Goal: Find specific fact: Find specific fact

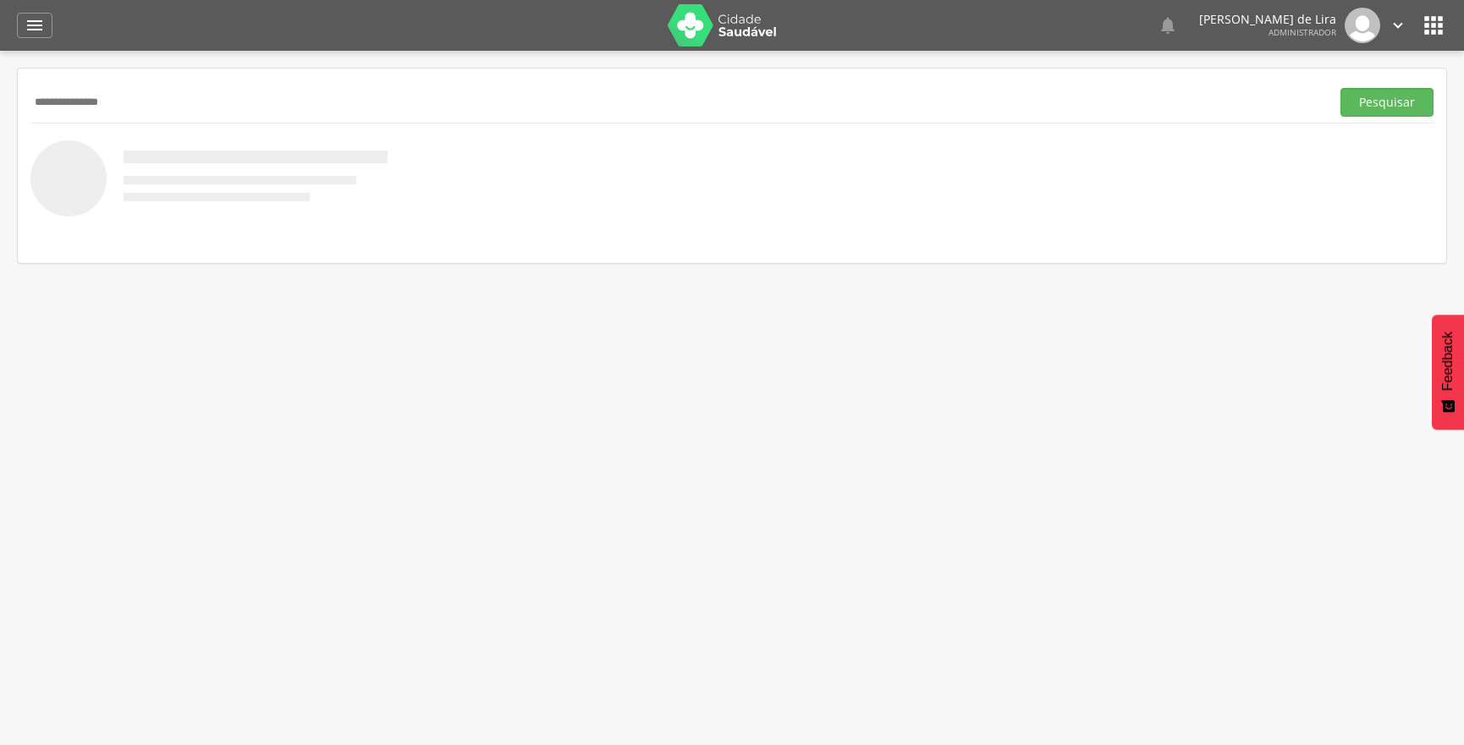
type input "**********"
click at [1340, 88] on button "Pesquisar" at bounding box center [1386, 102] width 93 height 29
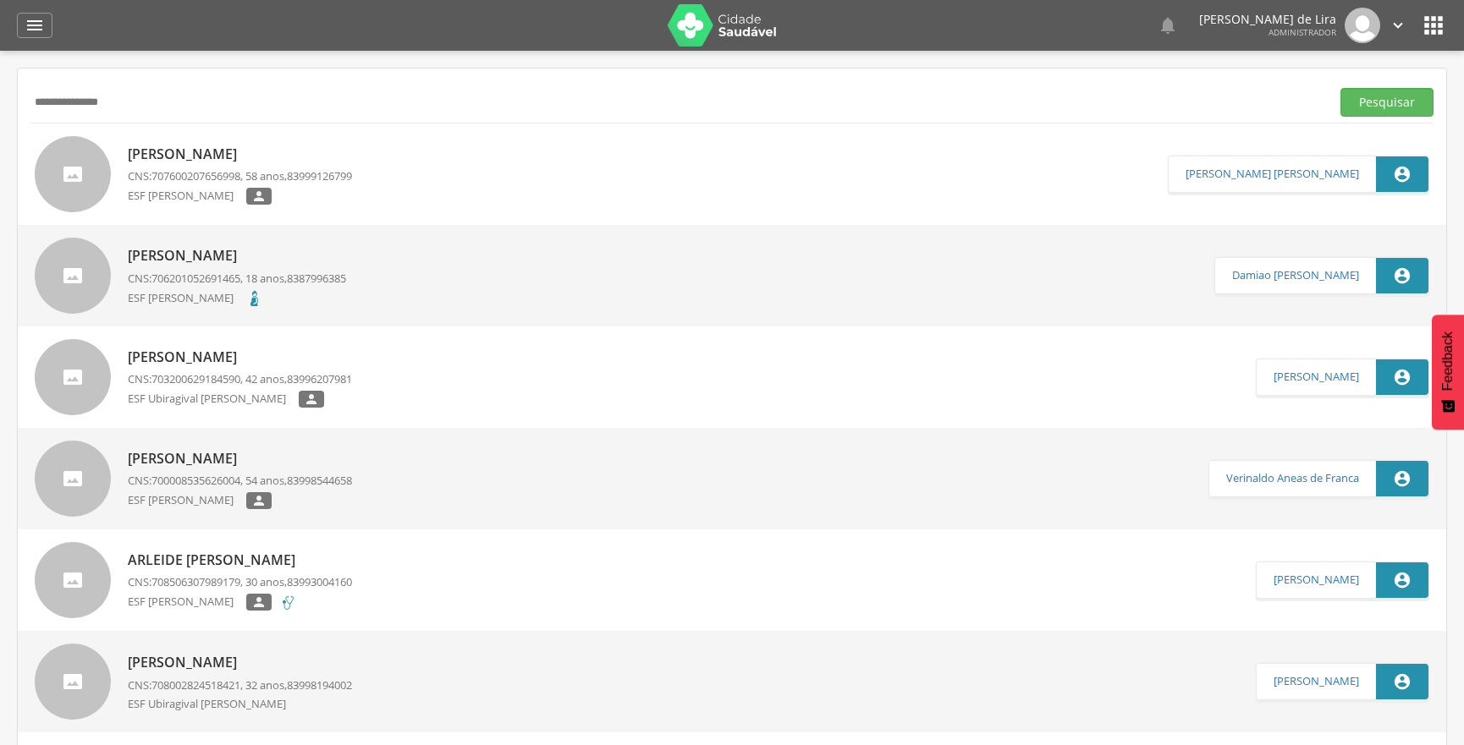
click at [162, 279] on span "706201052691465" at bounding box center [195, 278] width 89 height 15
type input "**********"
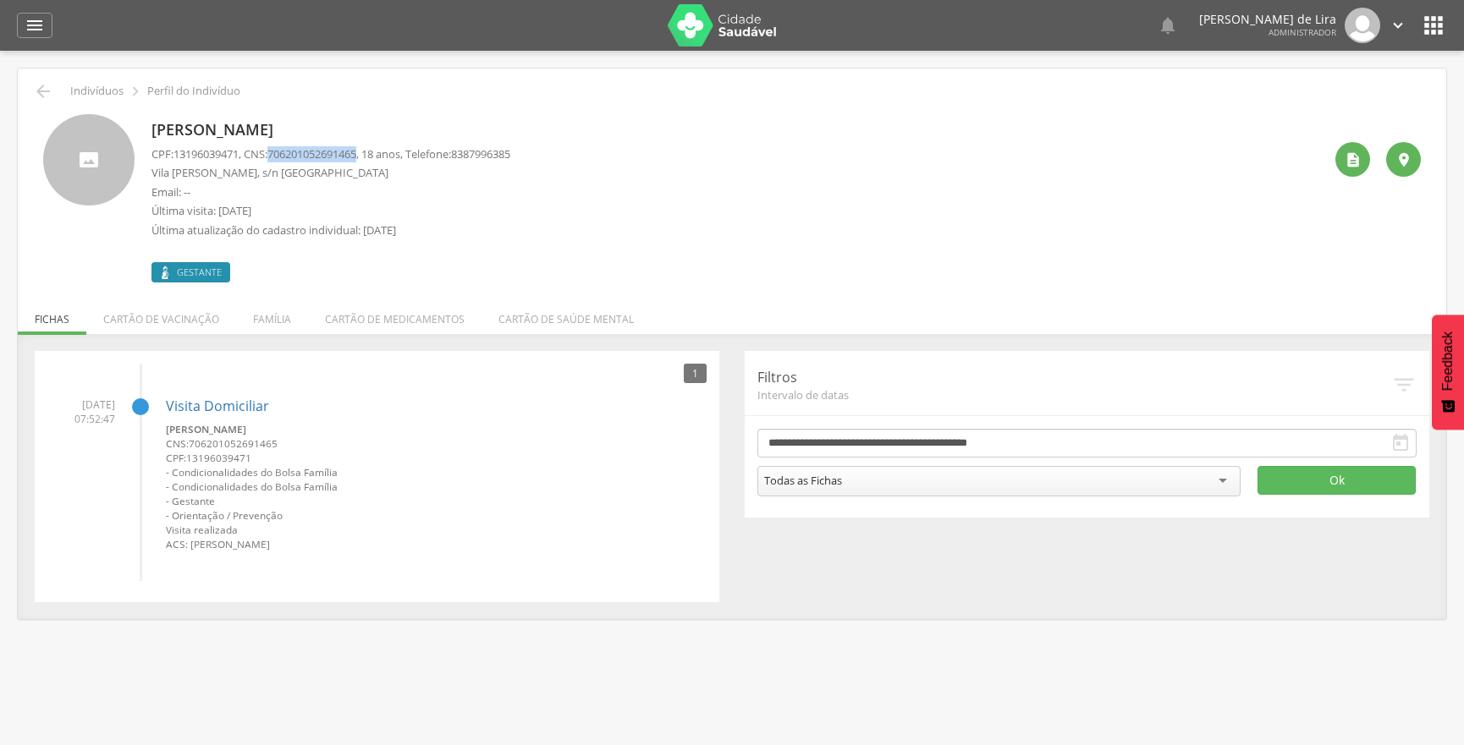
drag, startPoint x: 279, startPoint y: 151, endPoint x: 363, endPoint y: 151, distance: 83.7
click at [356, 152] on span "706201052691465" at bounding box center [311, 153] width 89 height 15
copy span "706201052691465"
click at [151, 398] on li "[DATE] 07:52:47 Visita Domiciliar [PERSON_NAME] CNS: 706201052691465 CPF: 13196…" at bounding box center [376, 468] width 659 height 167
drag, startPoint x: 420, startPoint y: 296, endPoint x: 284, endPoint y: 246, distance: 145.1
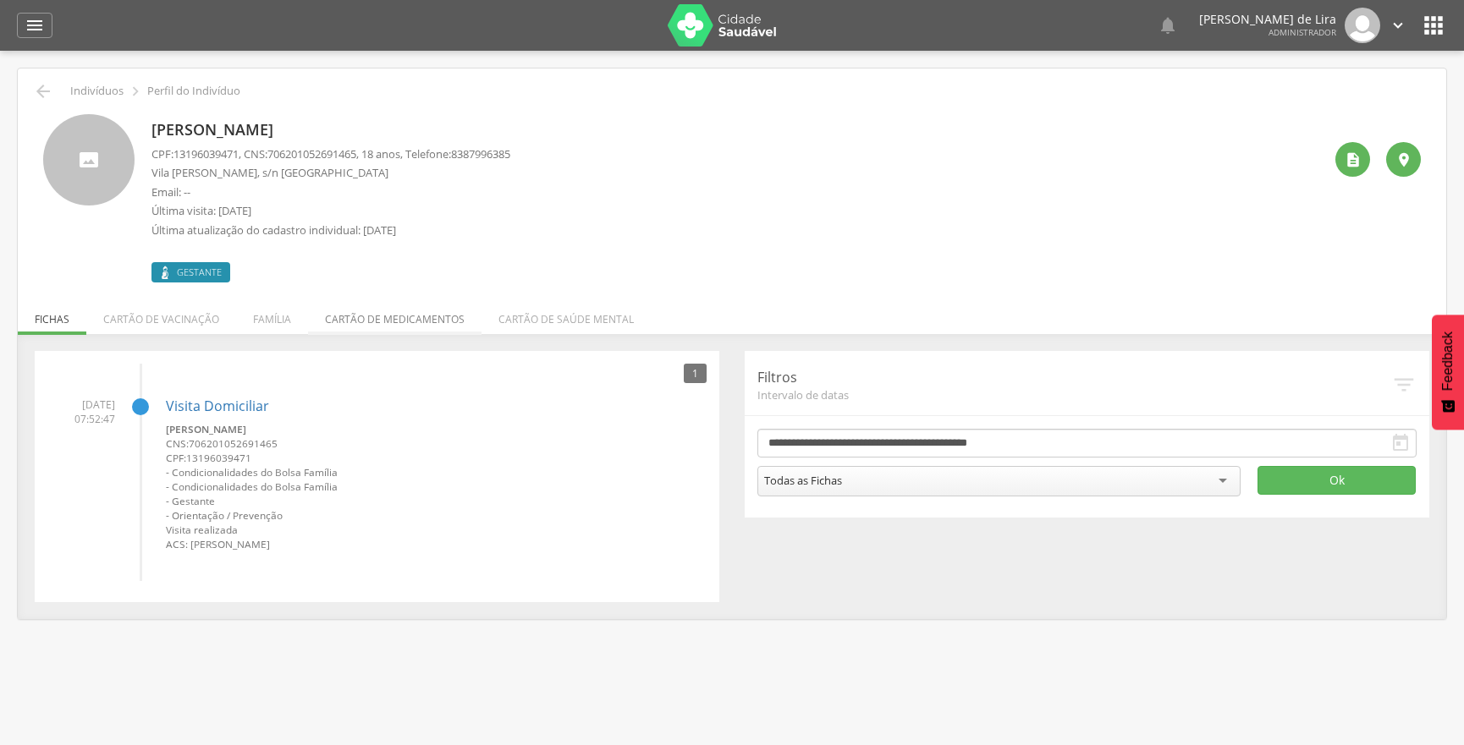
click at [420, 296] on li "Cartão de medicamentos" at bounding box center [394, 315] width 173 height 40
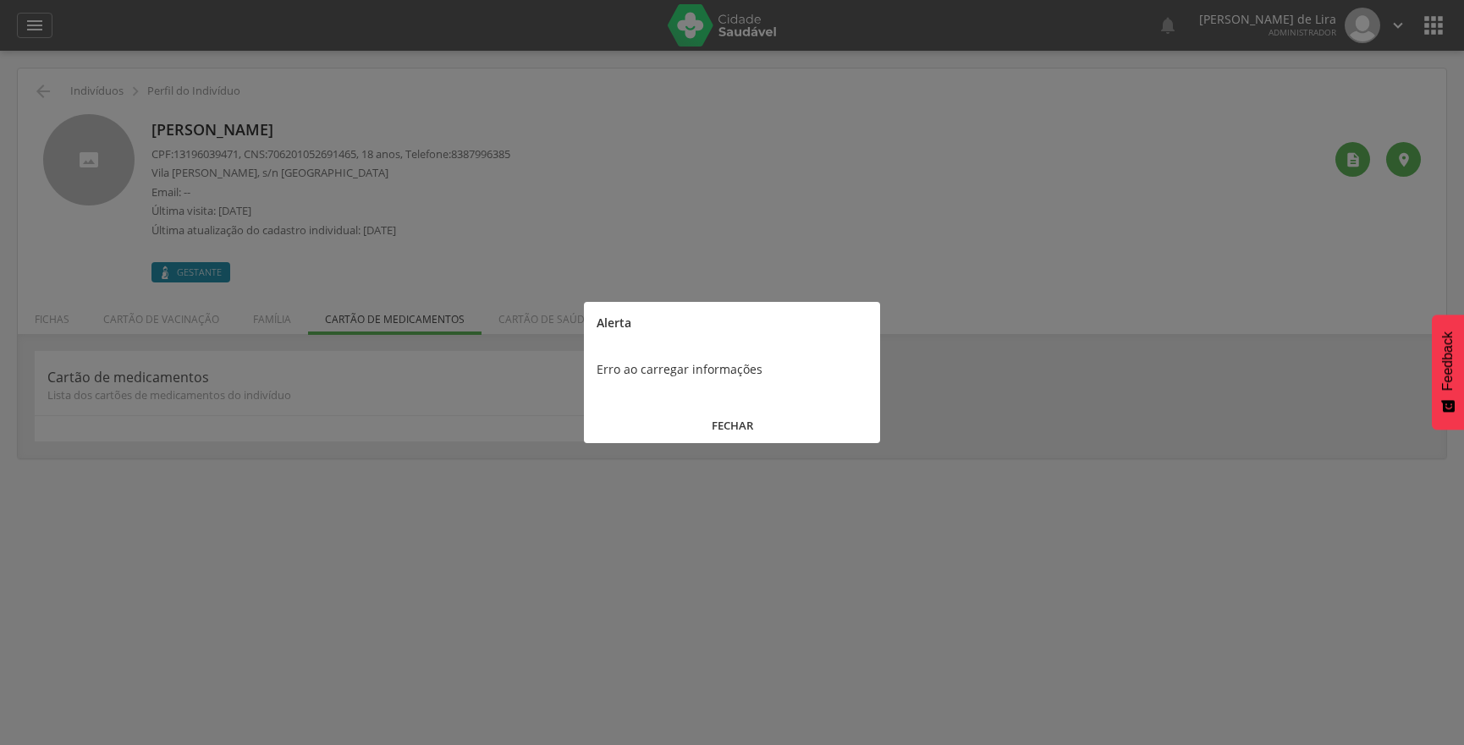
click at [732, 425] on button "FECHAR" at bounding box center [732, 426] width 296 height 36
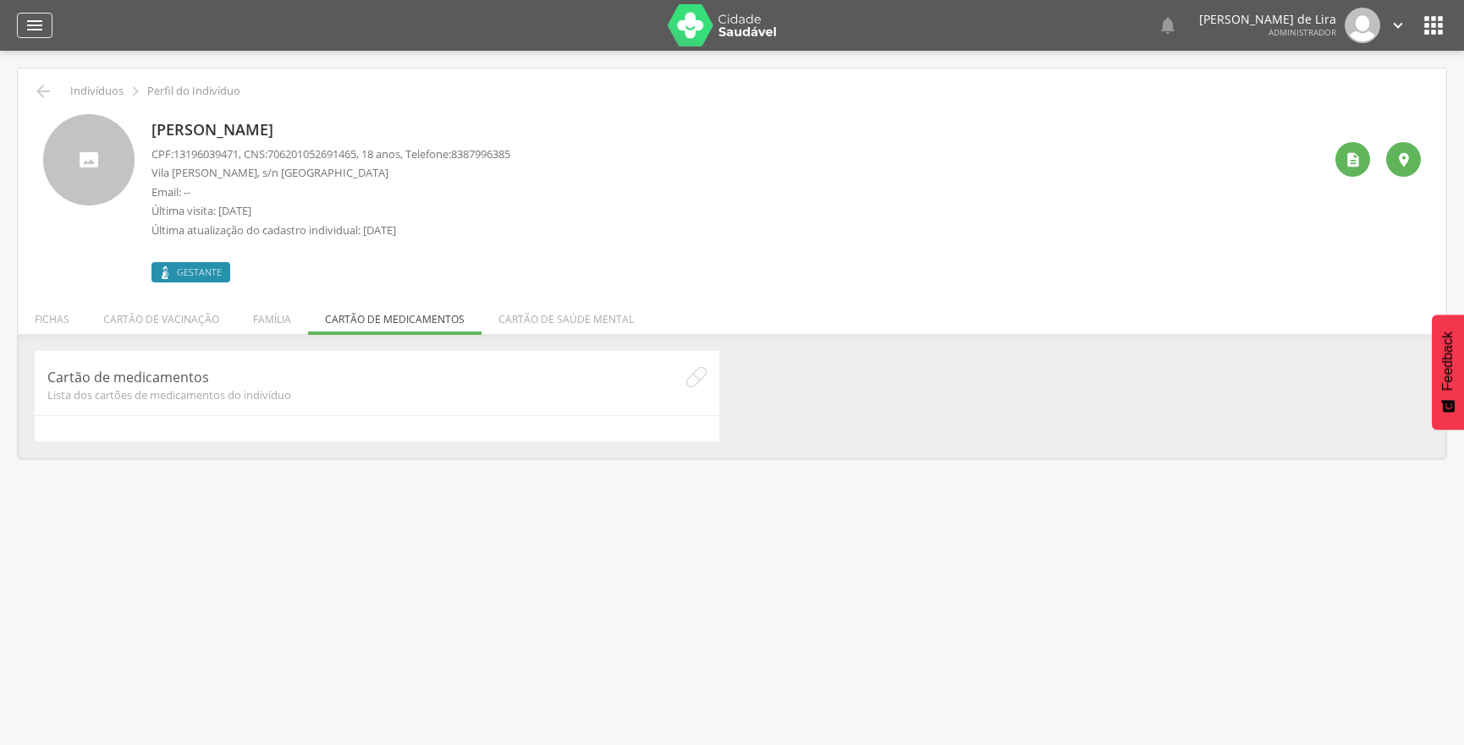
click at [25, 30] on icon "" at bounding box center [35, 25] width 20 height 20
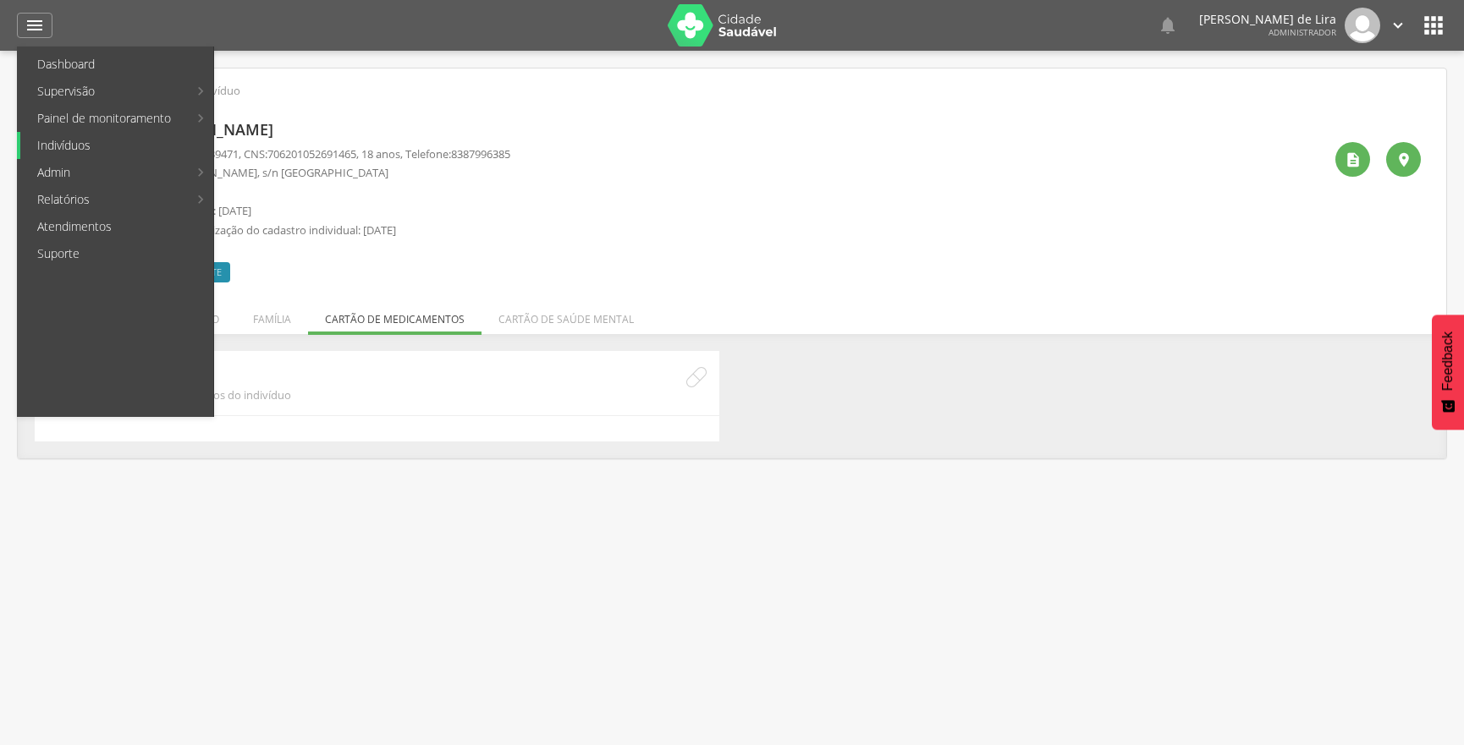
click at [59, 141] on link "Indivíduos" at bounding box center [116, 145] width 193 height 27
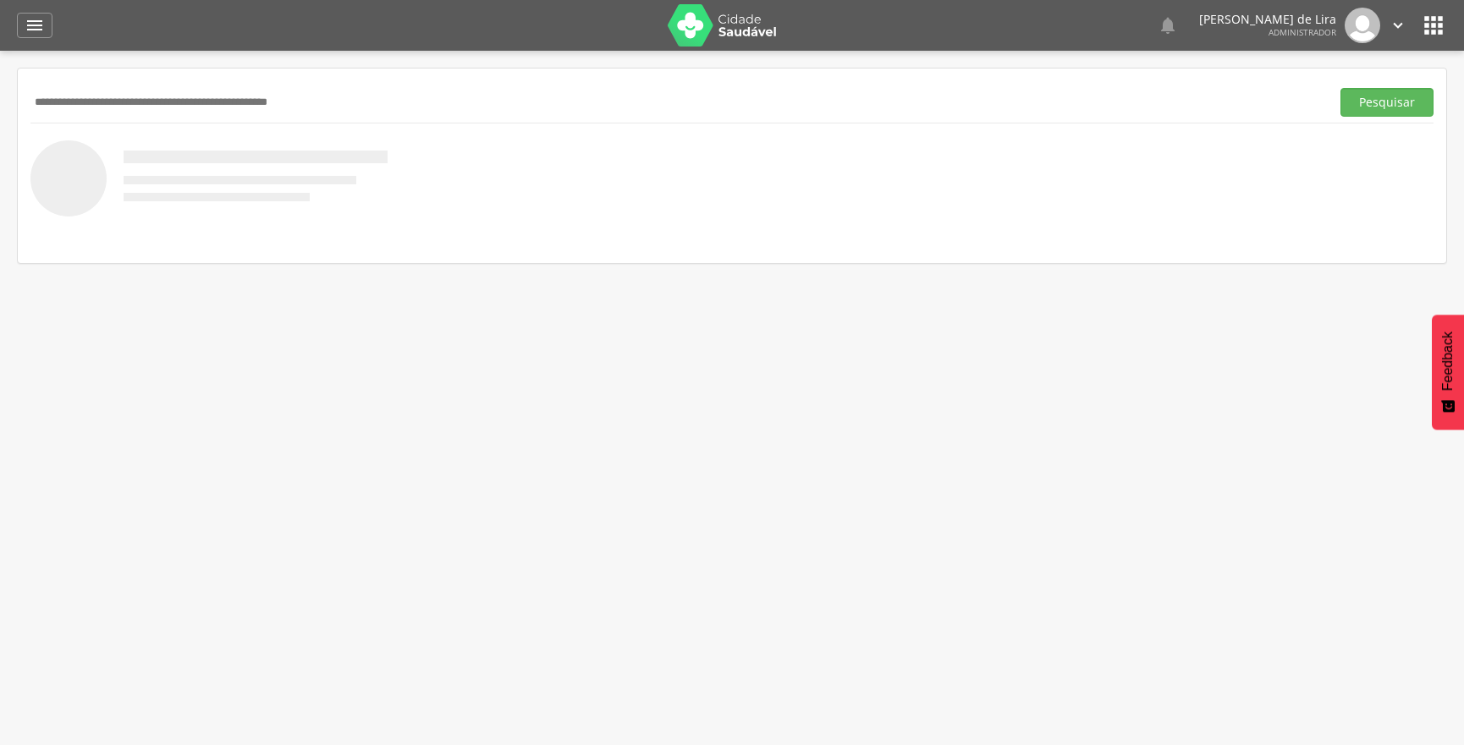
click at [70, 110] on input "text" at bounding box center [676, 102] width 1293 height 29
type input "**********"
click at [1340, 88] on button "Pesquisar" at bounding box center [1386, 102] width 93 height 29
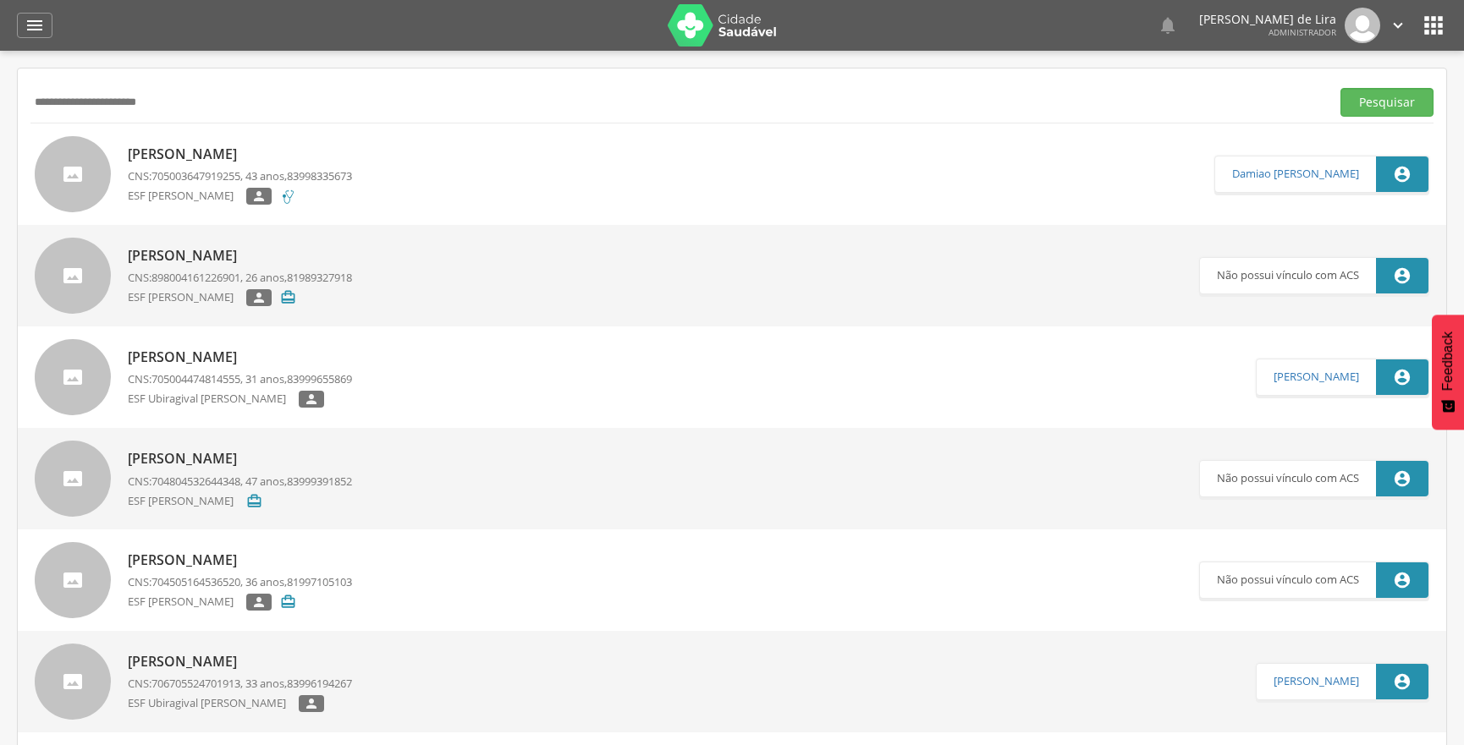
click at [138, 169] on p "CNS: 705003647919255 , 43 anos, 83998335673" at bounding box center [240, 176] width 224 height 16
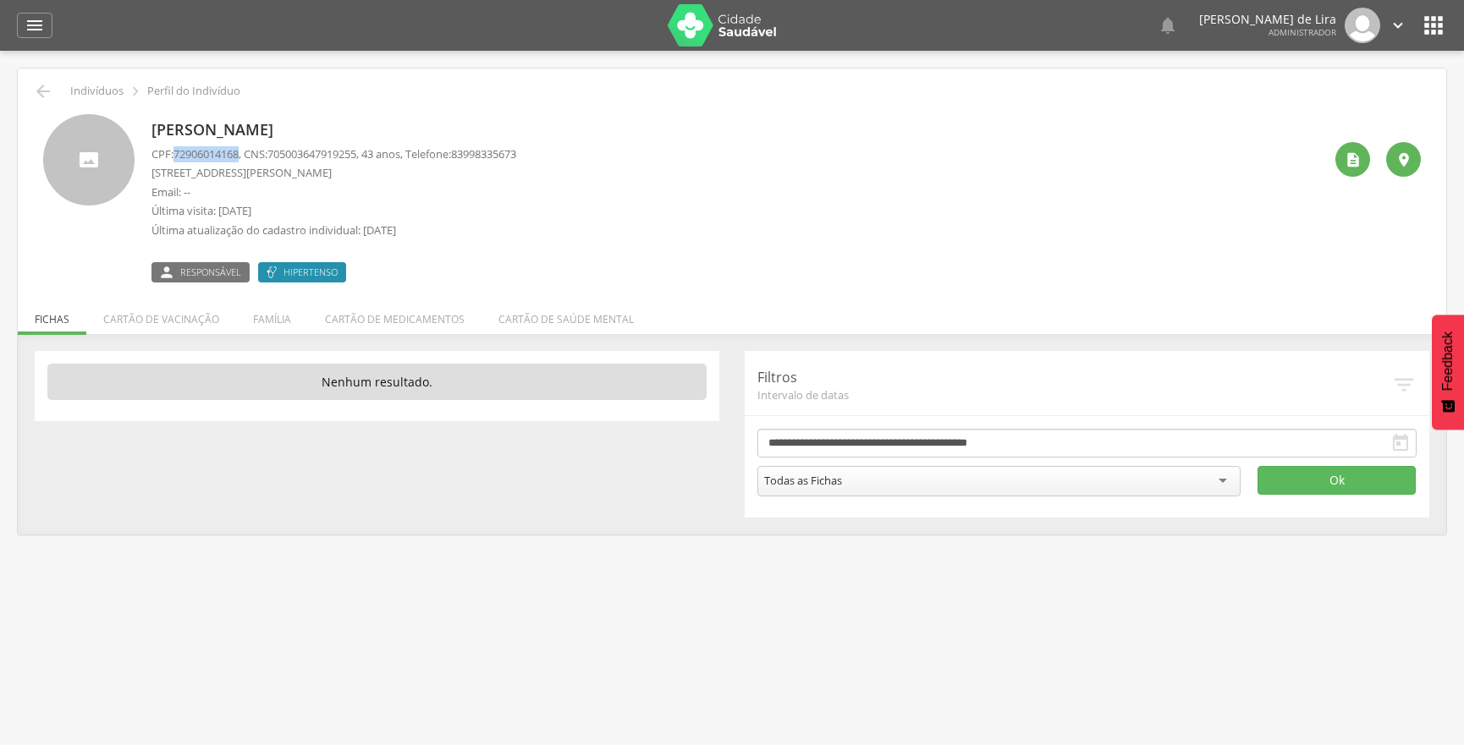
drag, startPoint x: 175, startPoint y: 152, endPoint x: 244, endPoint y: 151, distance: 68.5
click at [244, 151] on p "CPF: 72906014168 , CNS: [PHONE_NUMBER] , 43 anos, Telefone: [PHONE_NUMBER]" at bounding box center [333, 154] width 365 height 16
click at [284, 157] on span "705003647919255" at bounding box center [311, 153] width 89 height 15
drag, startPoint x: 279, startPoint y: 152, endPoint x: 370, endPoint y: 154, distance: 90.5
click at [356, 154] on span "705003647919255" at bounding box center [311, 153] width 89 height 15
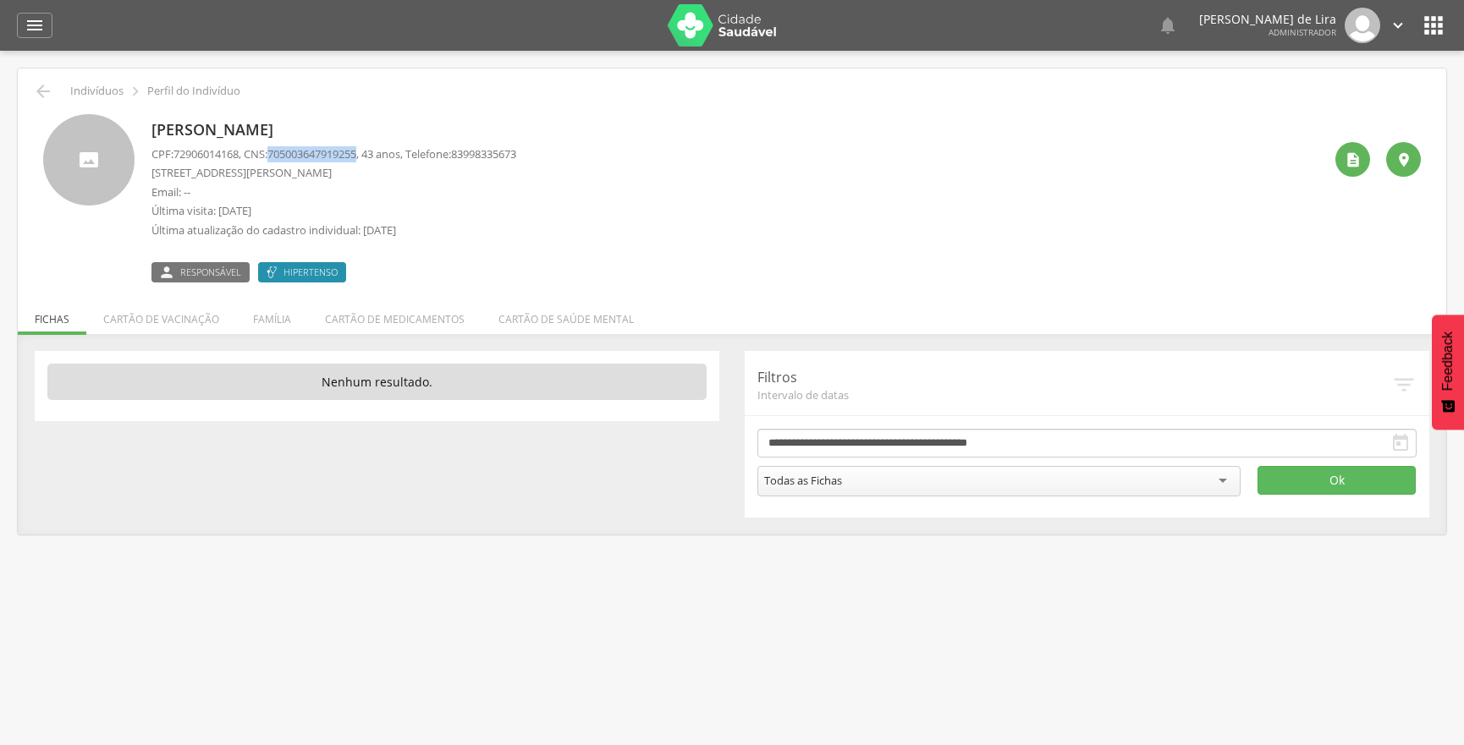
copy span "705003647919255"
click at [25, 34] on icon "" at bounding box center [35, 25] width 20 height 20
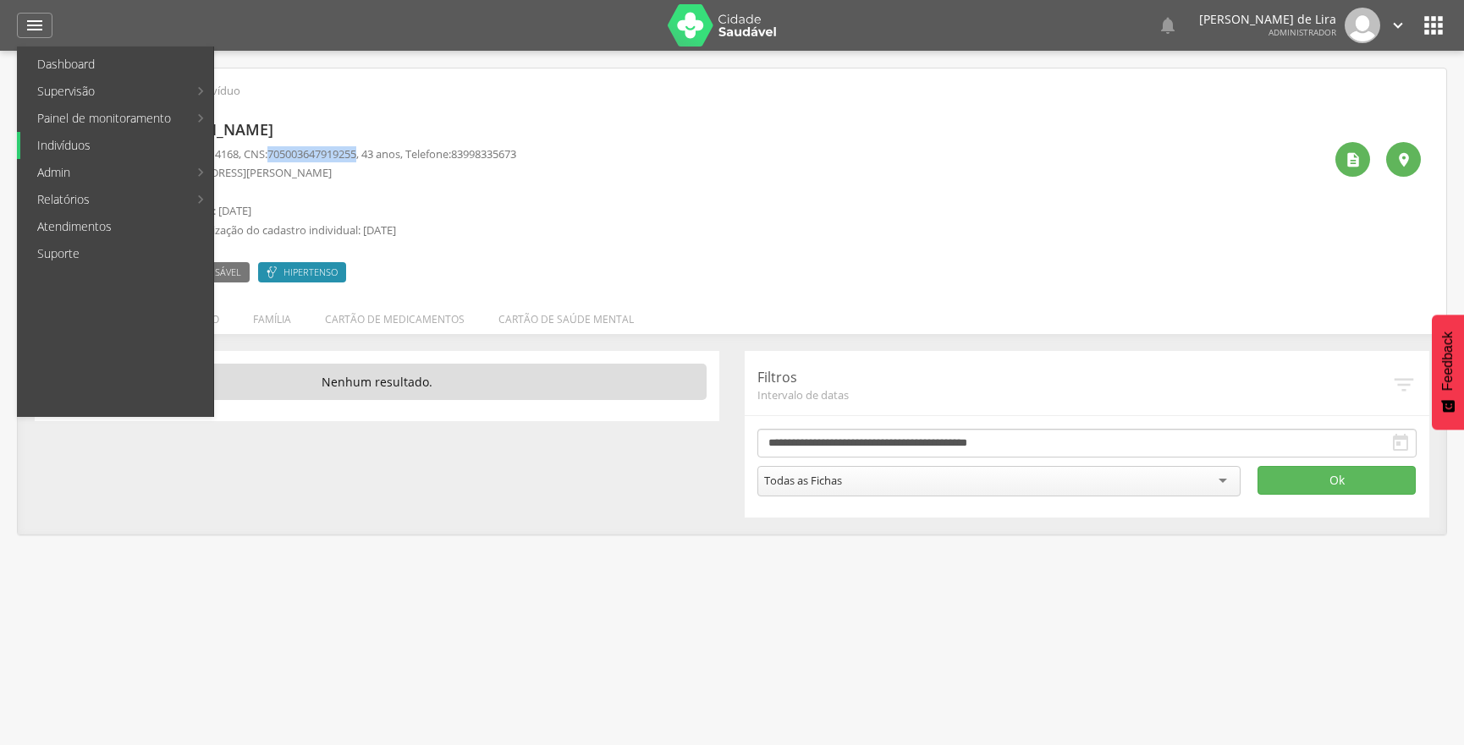
drag, startPoint x: 68, startPoint y: 145, endPoint x: 68, endPoint y: 135, distance: 9.3
click at [68, 144] on link "Indivíduos" at bounding box center [116, 145] width 193 height 27
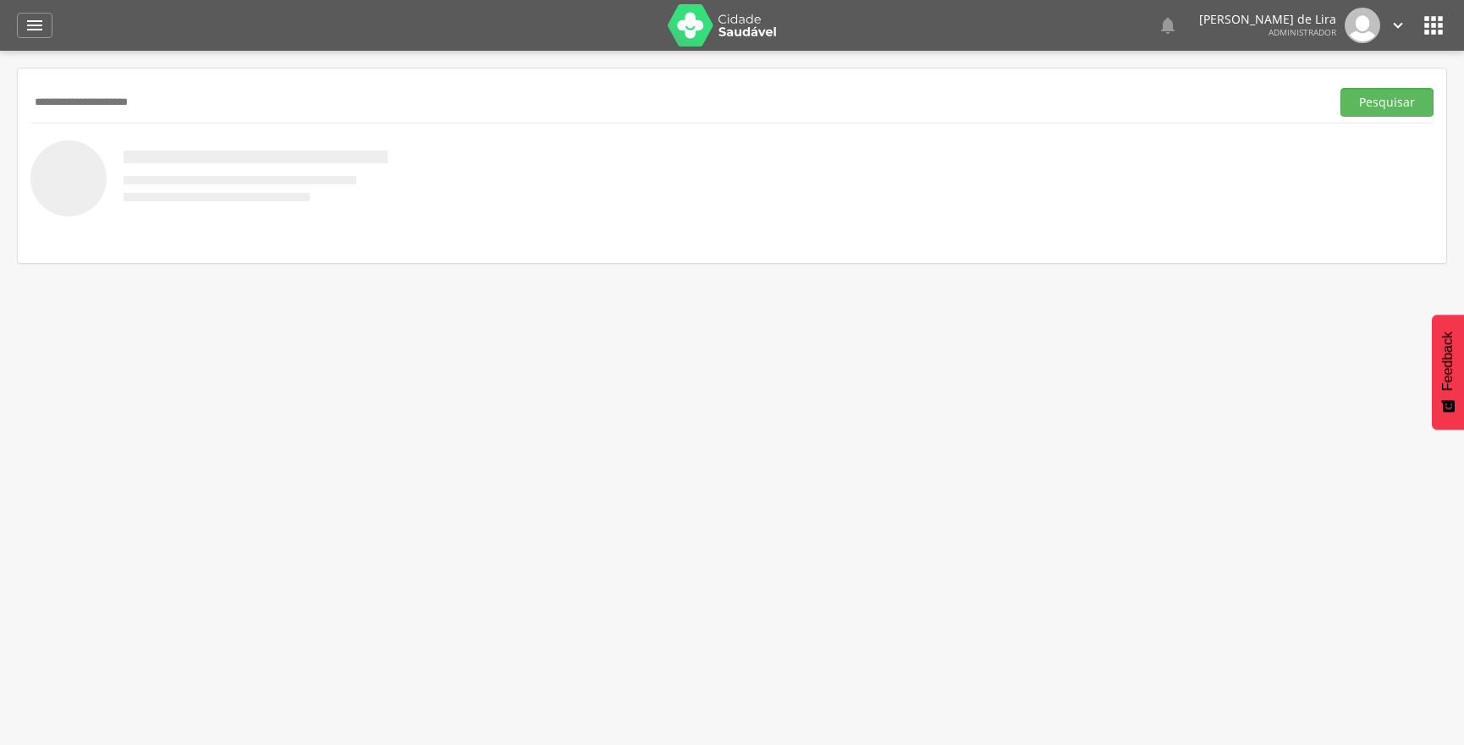
click at [1340, 88] on button "Pesquisar" at bounding box center [1386, 102] width 93 height 29
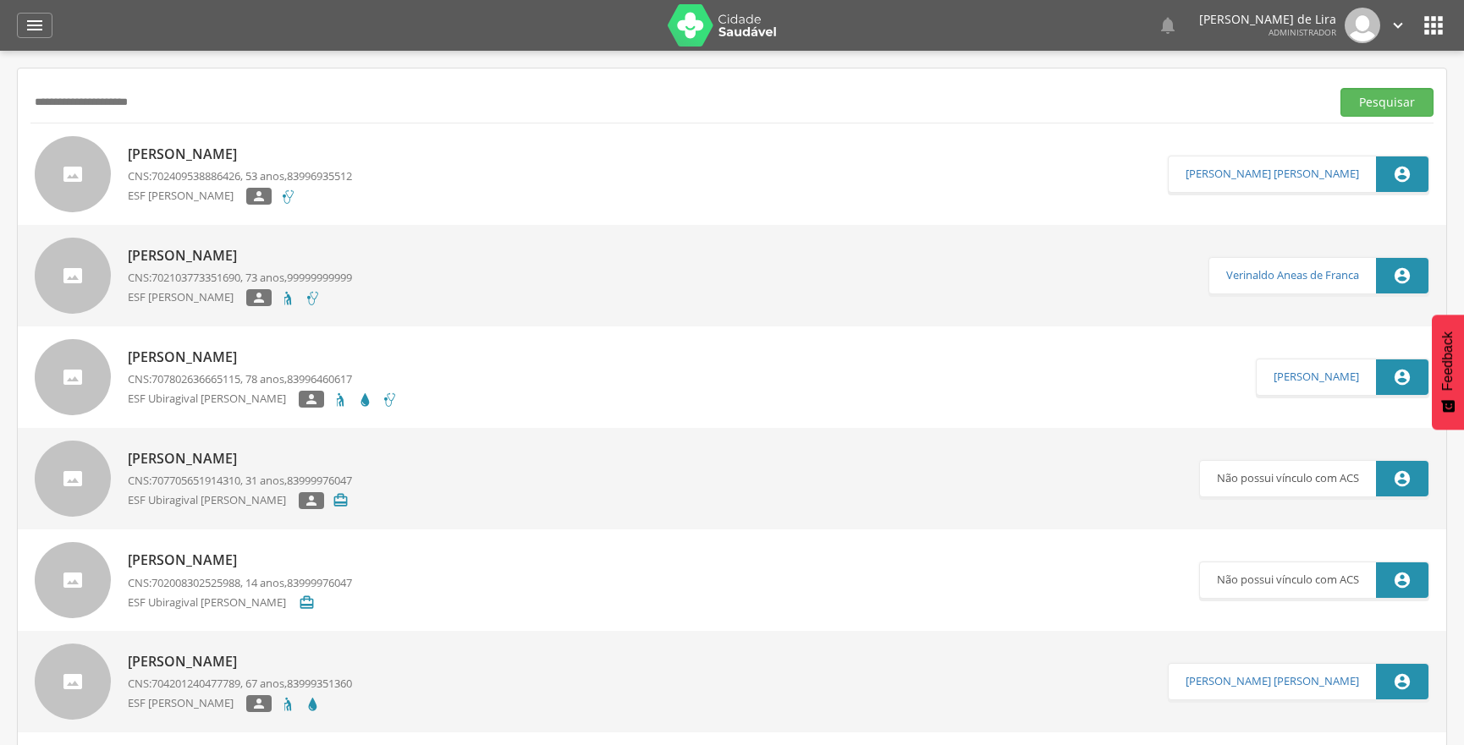
click at [107, 101] on input "**********" at bounding box center [676, 102] width 1293 height 29
click at [1340, 88] on button "Pesquisar" at bounding box center [1386, 102] width 93 height 29
drag, startPoint x: 192, startPoint y: 107, endPoint x: 0, endPoint y: 105, distance: 192.0
click at [0, 105] on div " Supervisão  Distritos  Ubs adicionar ubs  Coordenador: - Ouro Velho / [GEO…" at bounding box center [732, 423] width 1464 height 745
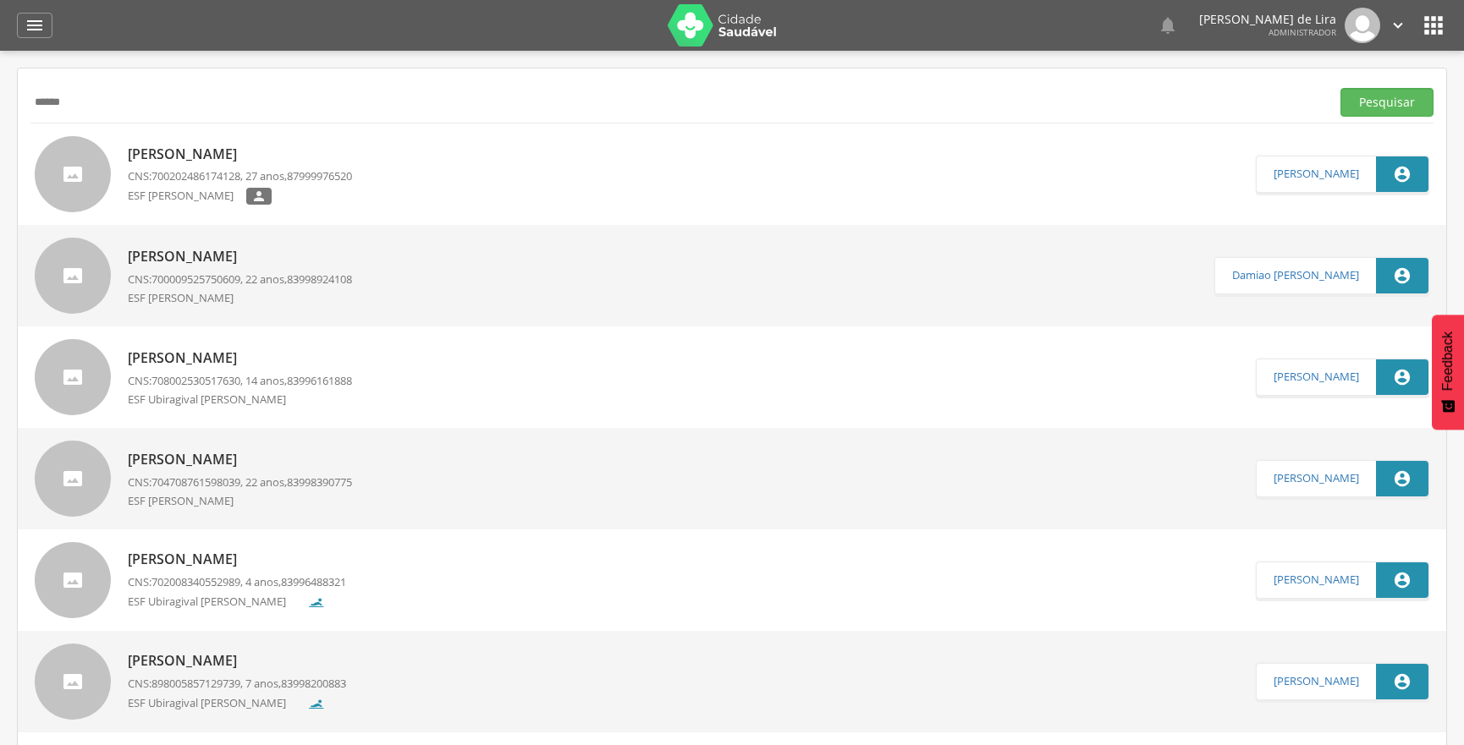
type input "******"
click at [1340, 88] on button "Pesquisar" at bounding box center [1386, 102] width 93 height 29
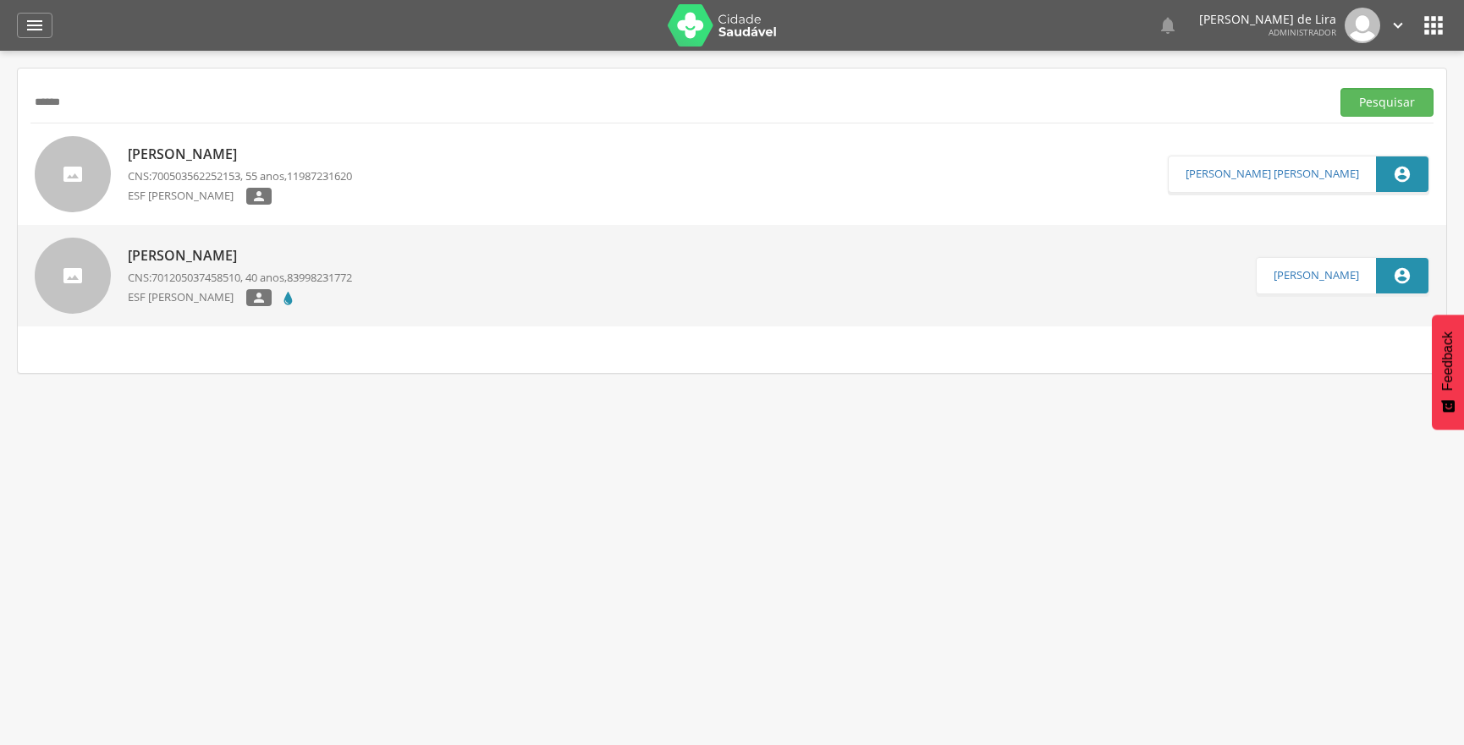
click at [164, 261] on p "[PERSON_NAME]" at bounding box center [240, 255] width 224 height 19
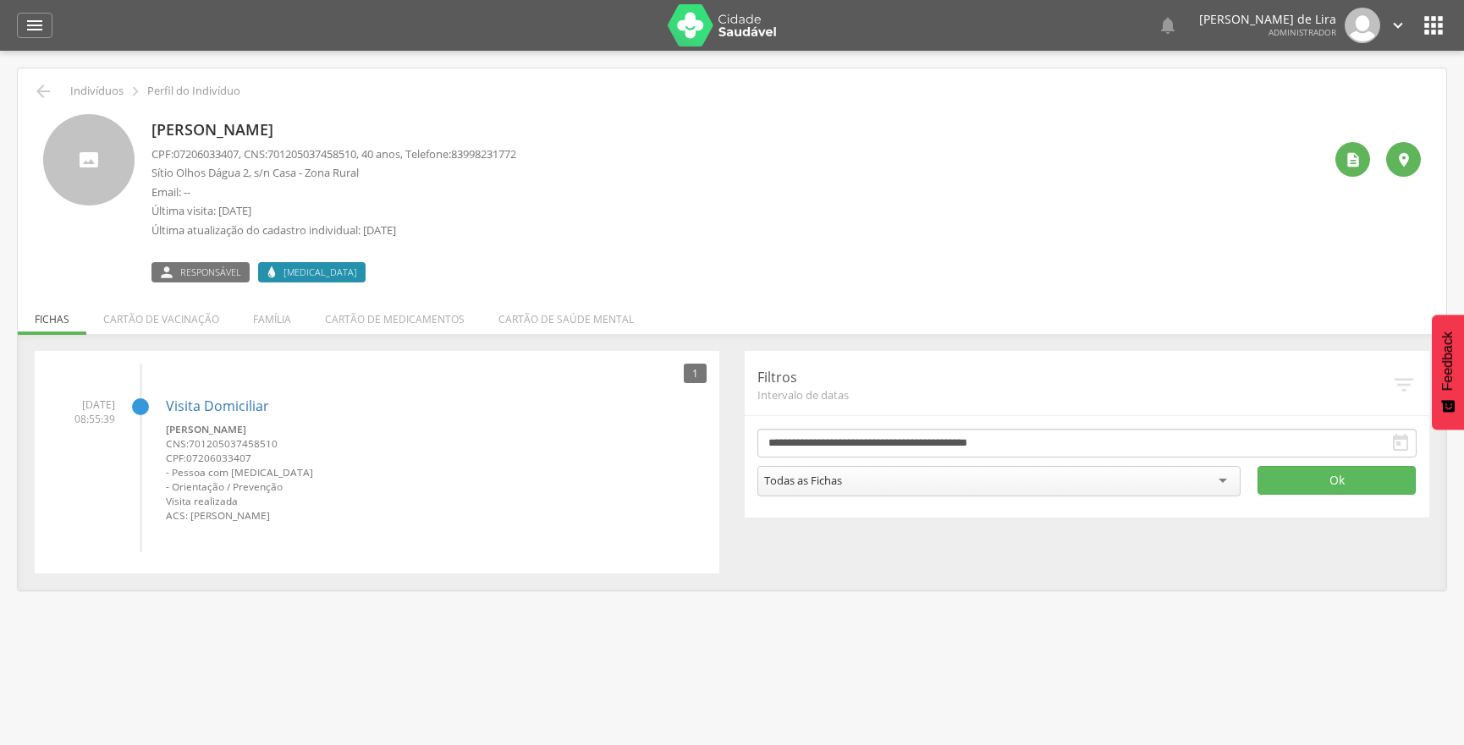
drag, startPoint x: 150, startPoint y: 129, endPoint x: 437, endPoint y: 140, distance: 287.8
click at [437, 140] on div "[PERSON_NAME] CPF: 07206033407 , CNS: [PHONE_NUMBER] , 40 anos, Telefone: 83998…" at bounding box center [731, 198] width 1377 height 168
copy p "[PERSON_NAME]"
click at [40, 25] on icon "" at bounding box center [35, 25] width 20 height 20
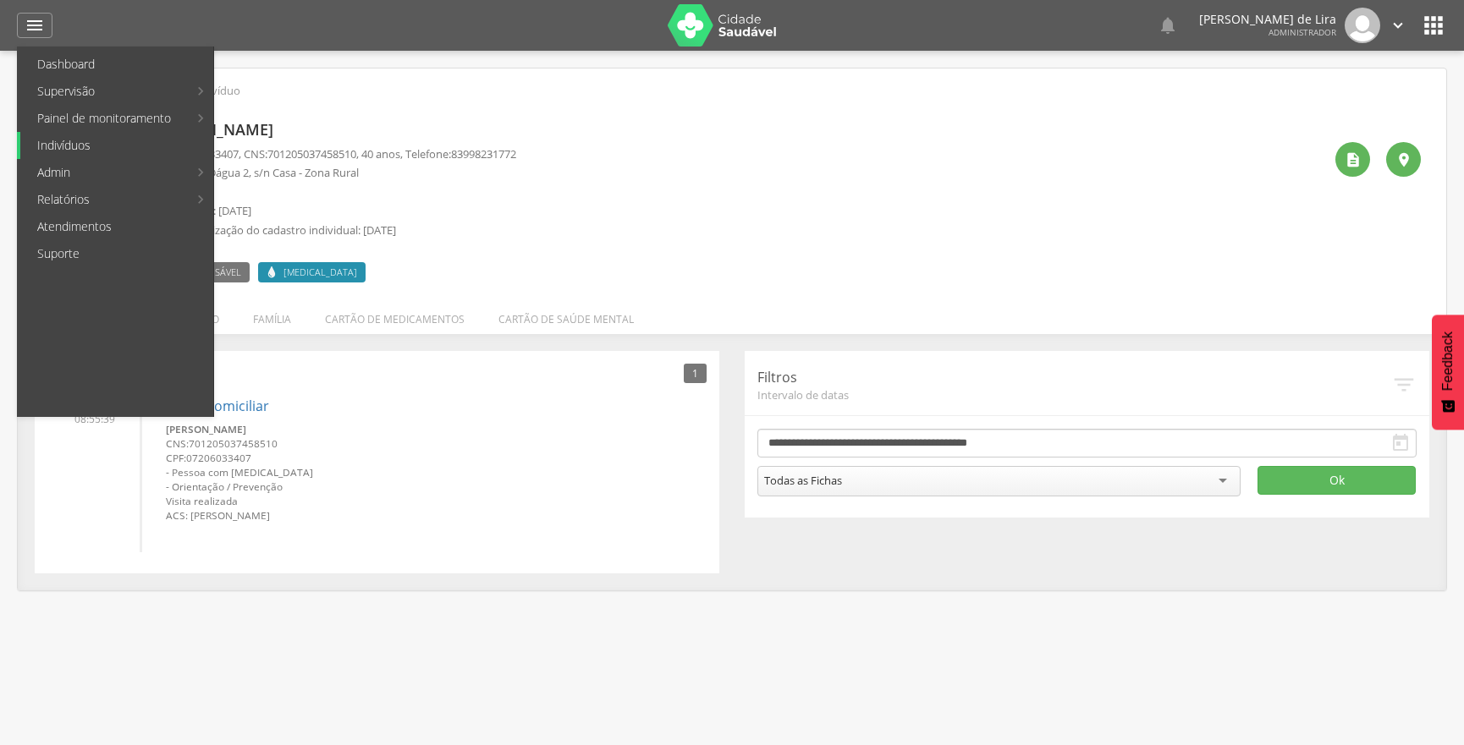
click at [76, 143] on link "Indivíduos" at bounding box center [116, 145] width 193 height 27
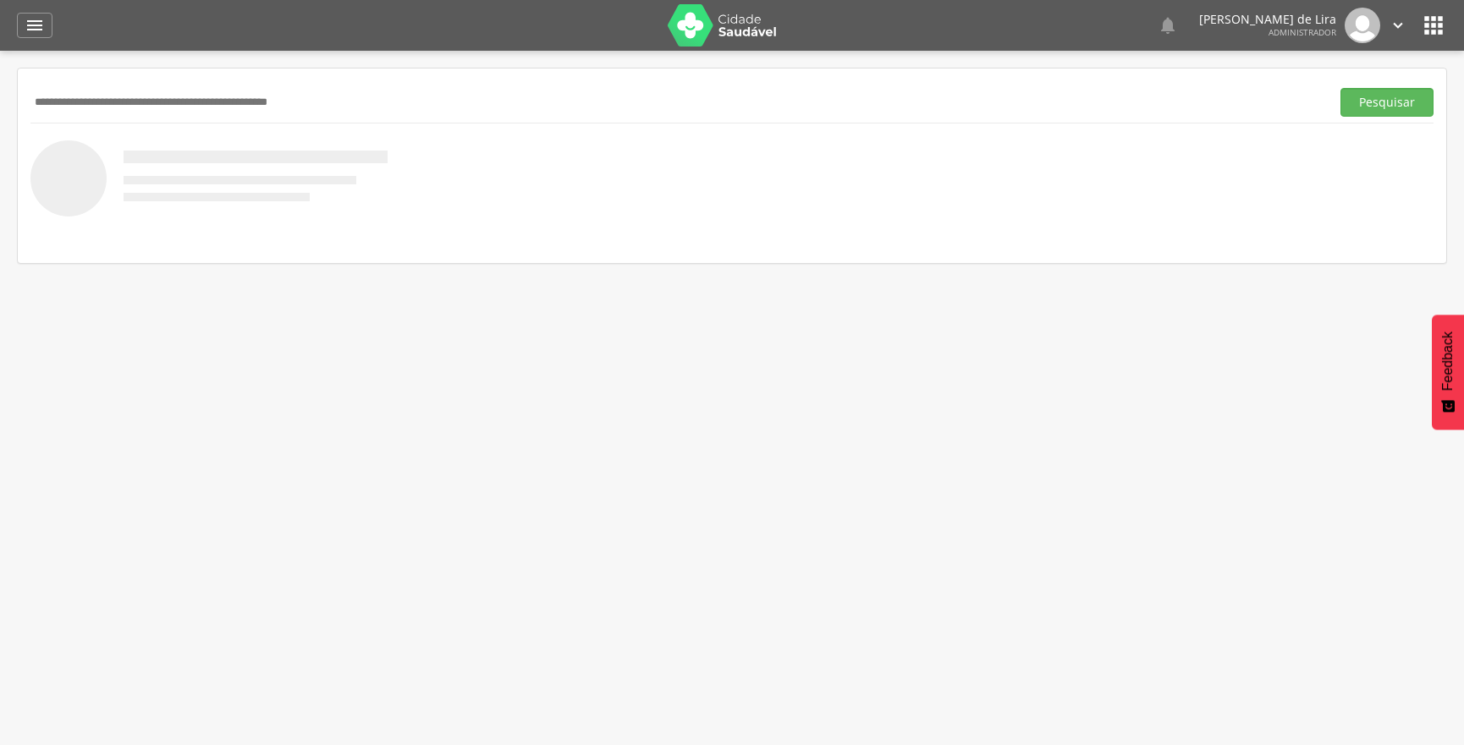
paste input "**********"
type input "**********"
click at [1340, 88] on button "Pesquisar" at bounding box center [1386, 102] width 93 height 29
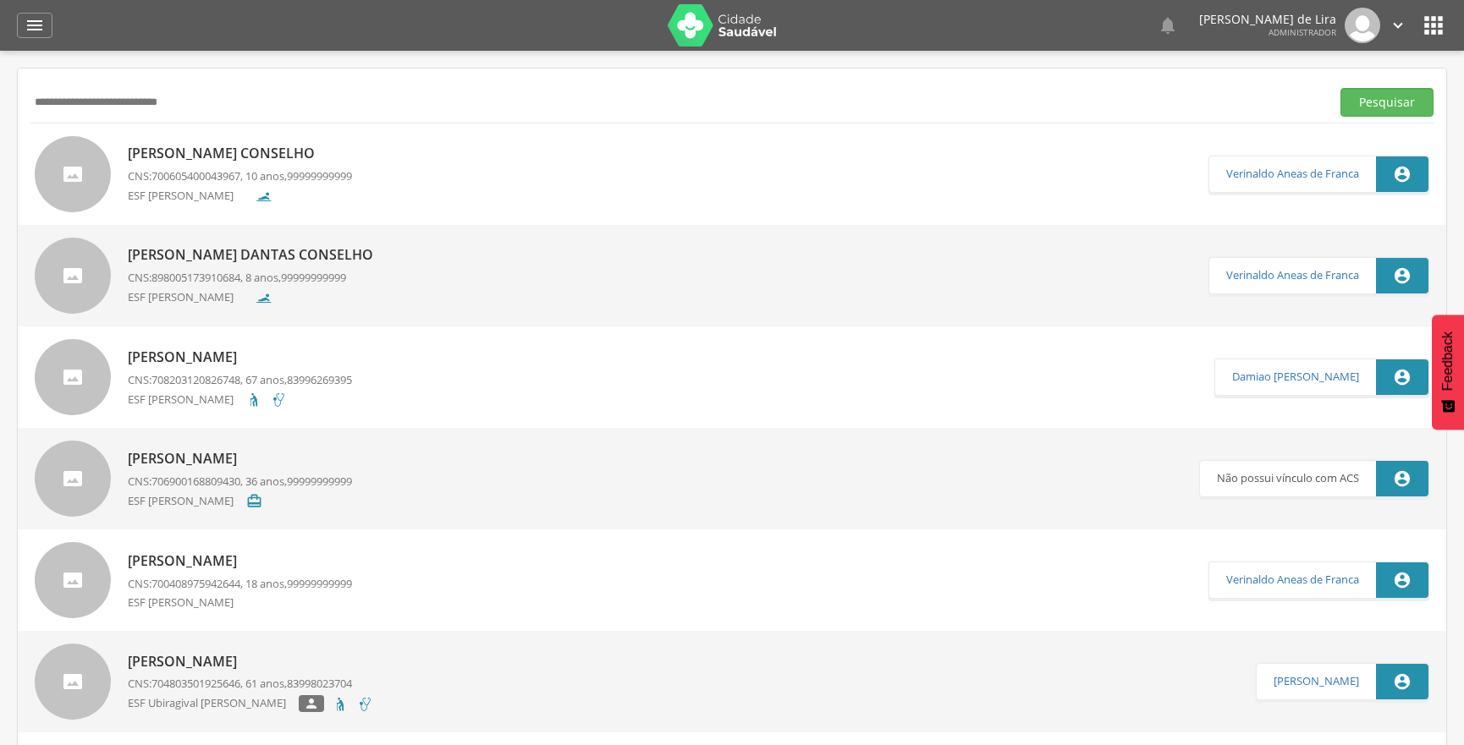
click at [262, 178] on p "CNS: 700605400043967 , 10 anos, 99999999999" at bounding box center [240, 176] width 224 height 16
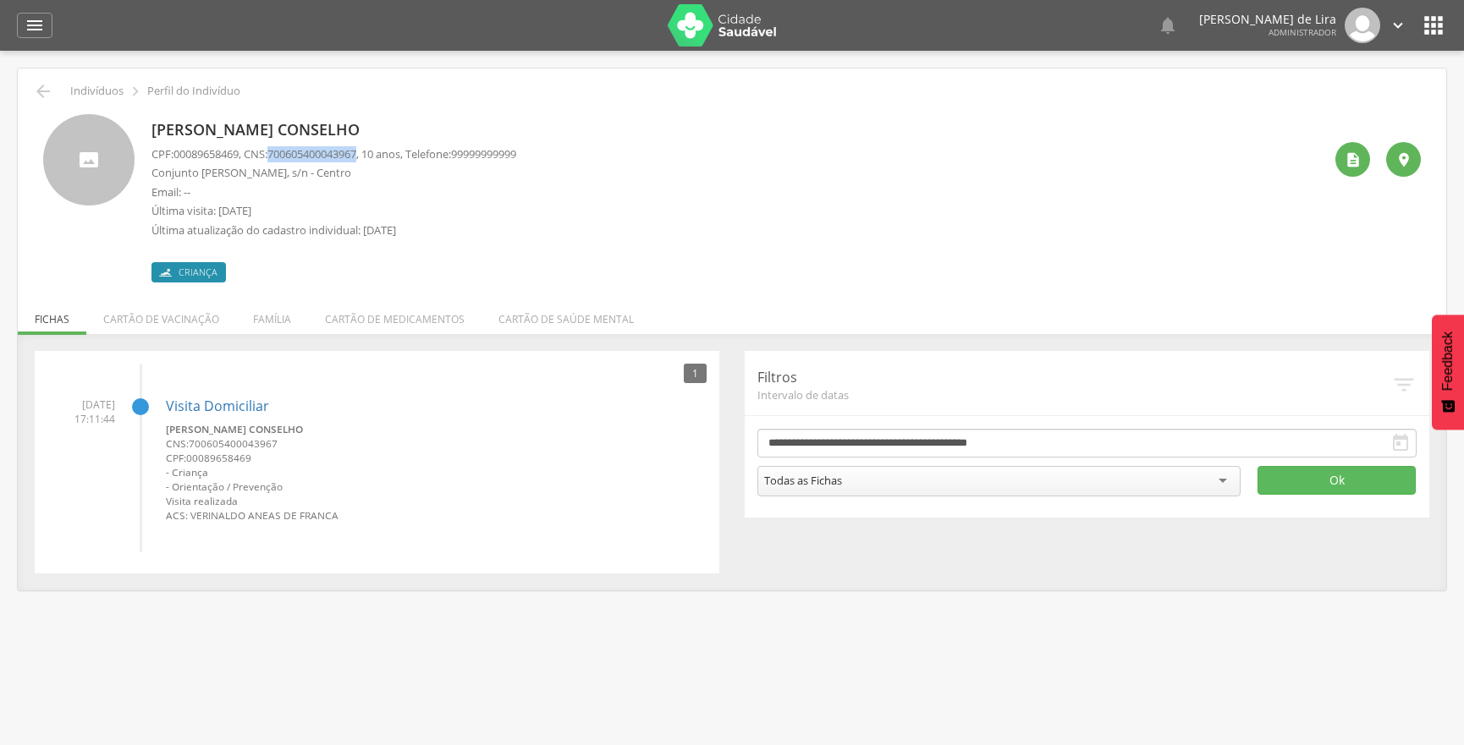
drag, startPoint x: 276, startPoint y: 151, endPoint x: 370, endPoint y: 149, distance: 93.9
click at [370, 149] on p "CPF: 00089658469 , CNS: [PHONE_NUMBER] , 10 anos, Telefone: [PHONE_NUMBER]" at bounding box center [333, 154] width 365 height 16
copy p "700605400043967"
